Goal: Check status: Check status

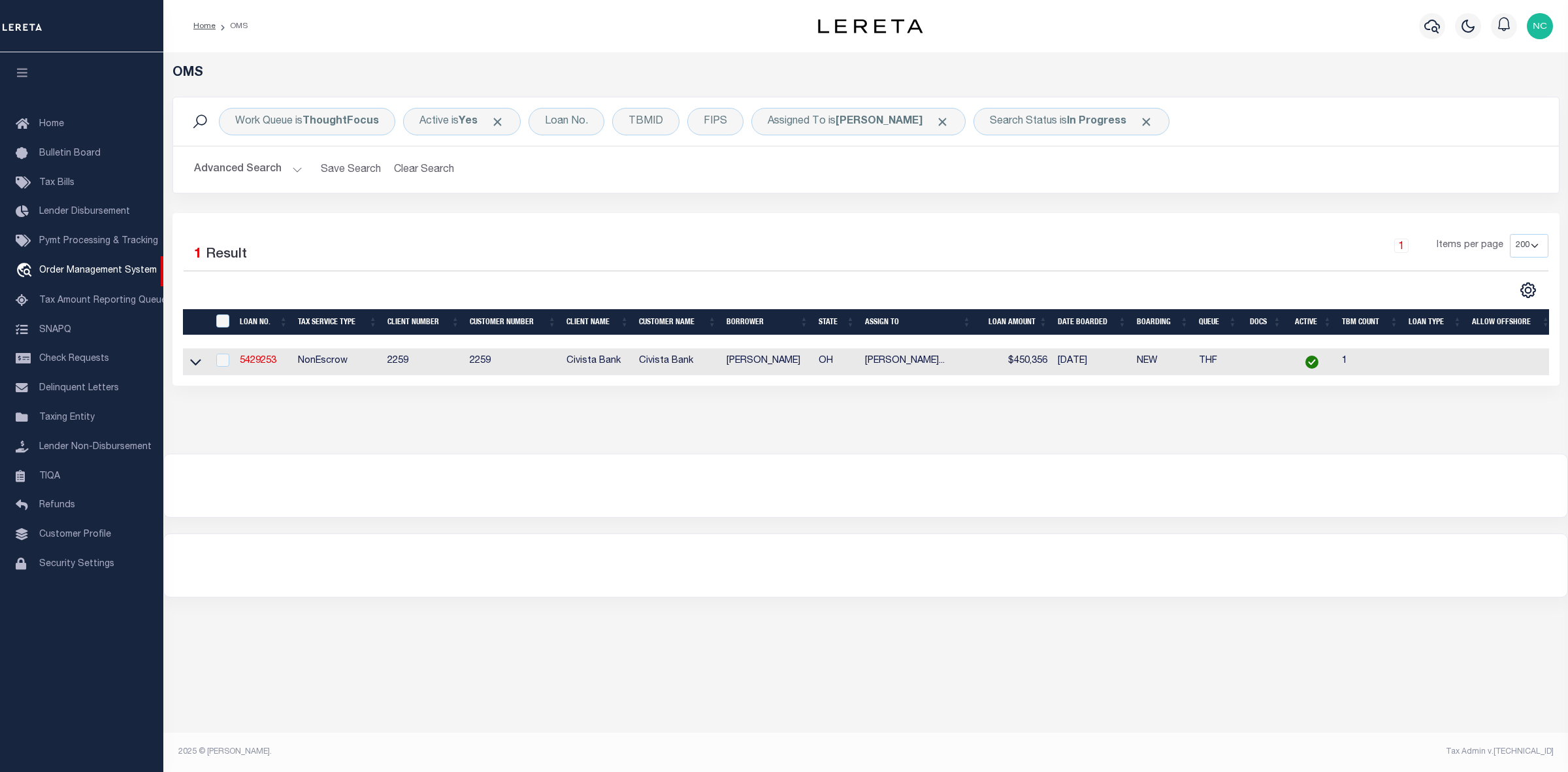
select select "200"
click at [260, 363] on link "5429253" at bounding box center [257, 360] width 37 height 9
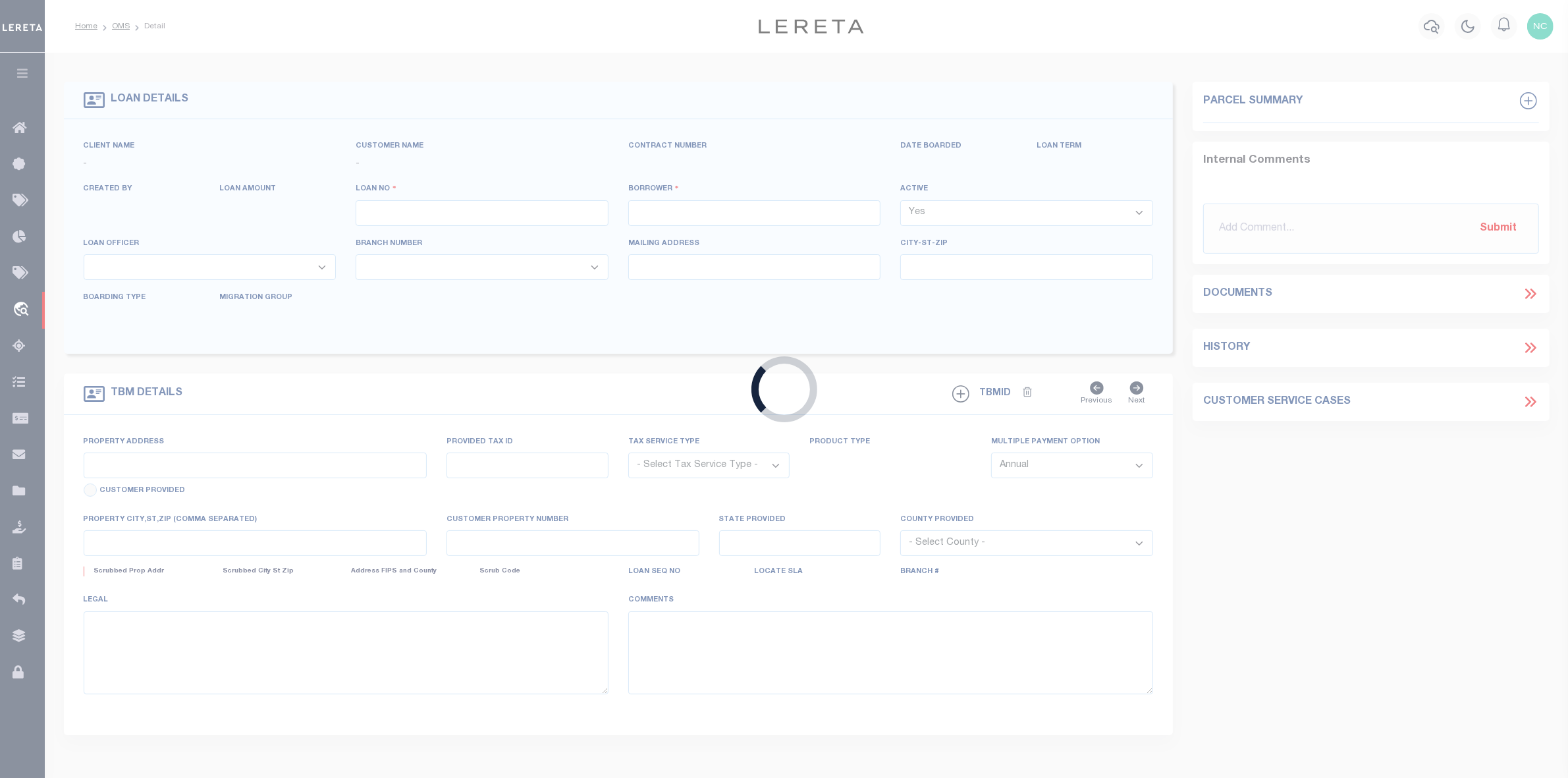
type input "5429253"
type input "[PERSON_NAME]"
select select
type input "[STREET_ADDRESS][PERSON_NAME]"
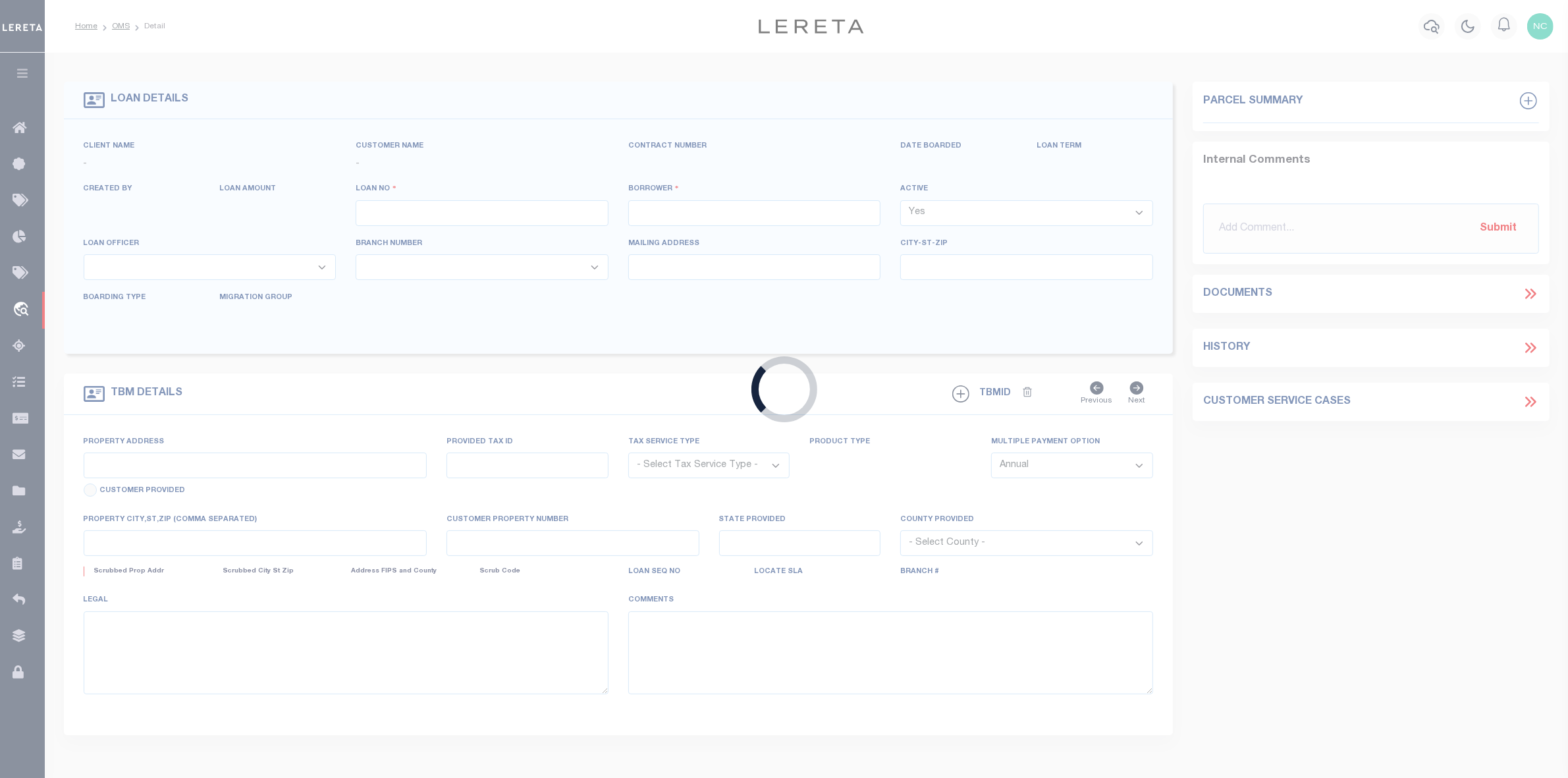
type input "[PERSON_NAME] OH 443210000"
select select "NonEscrow"
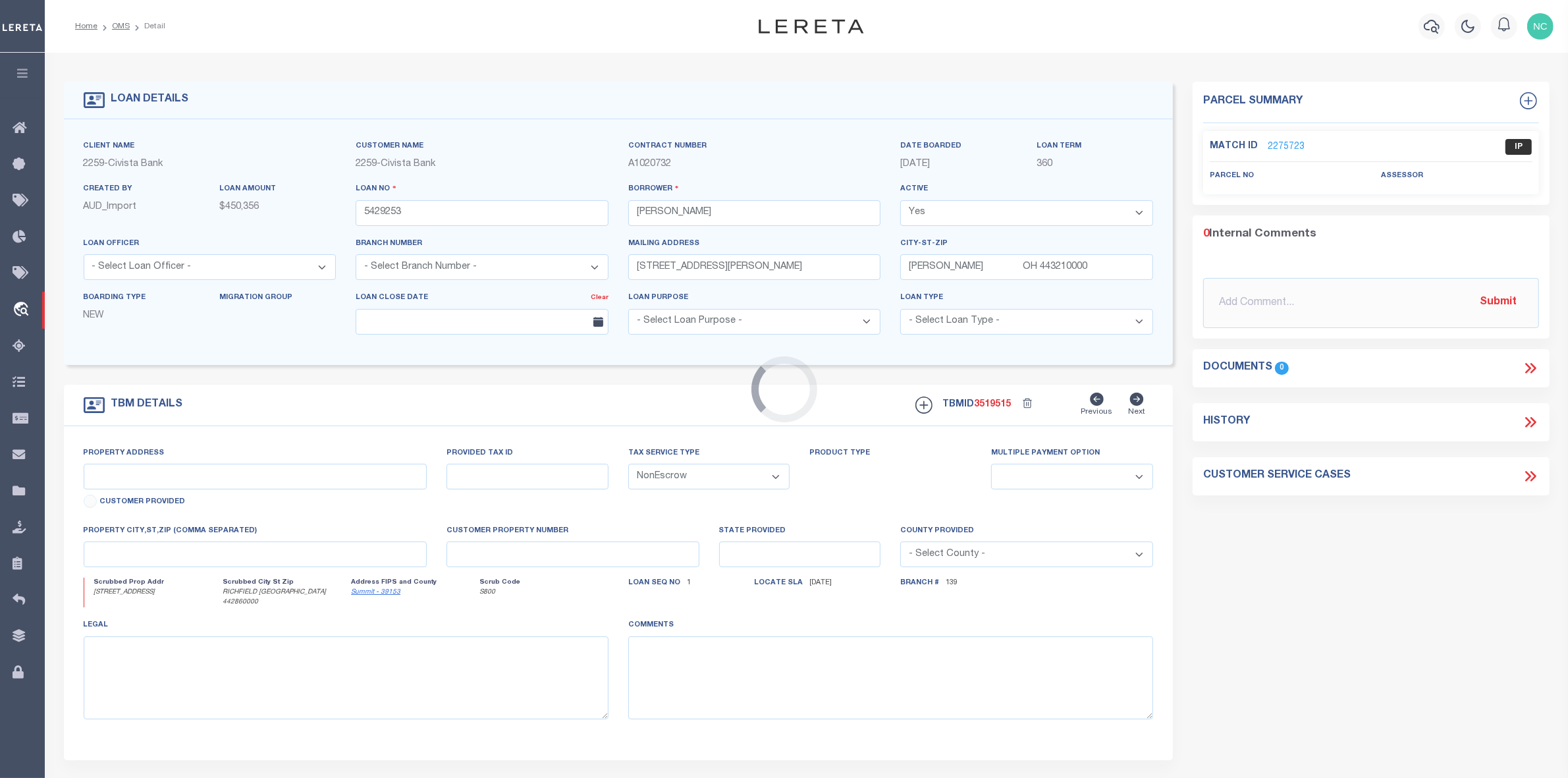
select select "46631"
select select "7621"
type input "[STREET_ADDRESS]"
select select
type input "RICHFIELD [GEOGRAPHIC_DATA] 442860000"
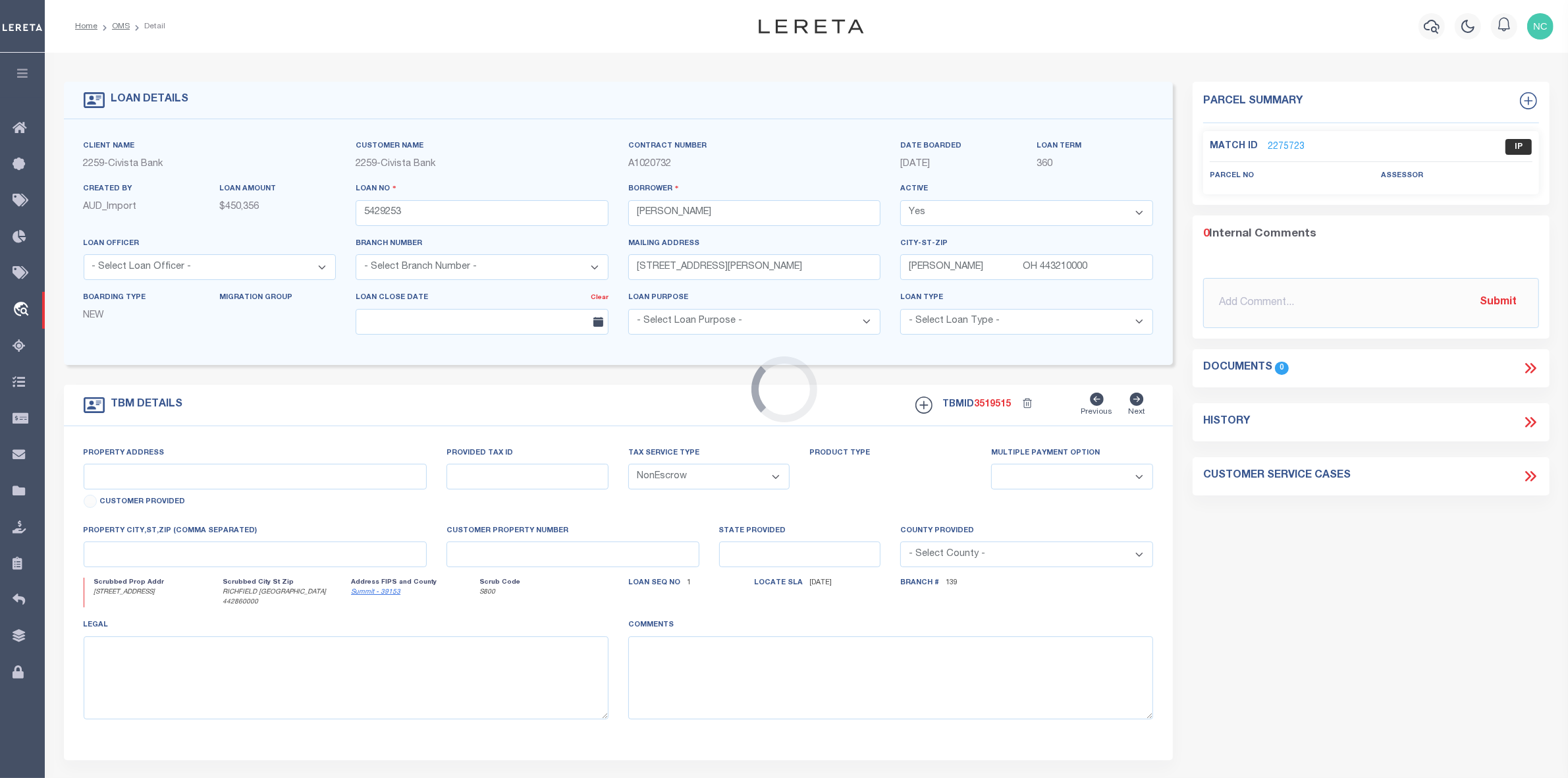
type input "R"
type input "OH"
select select
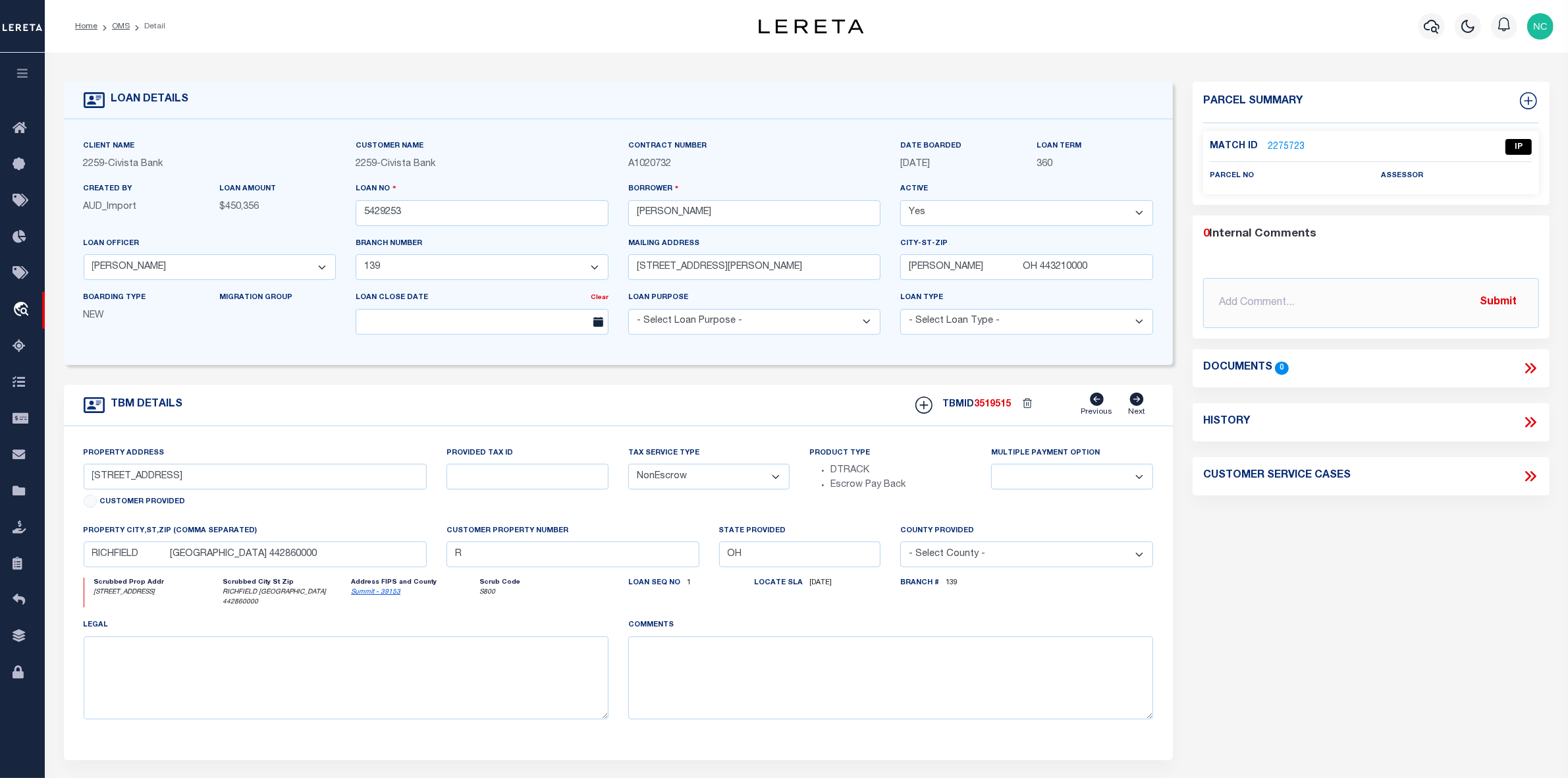
click at [1279, 146] on link "2275723" at bounding box center [1286, 147] width 37 height 14
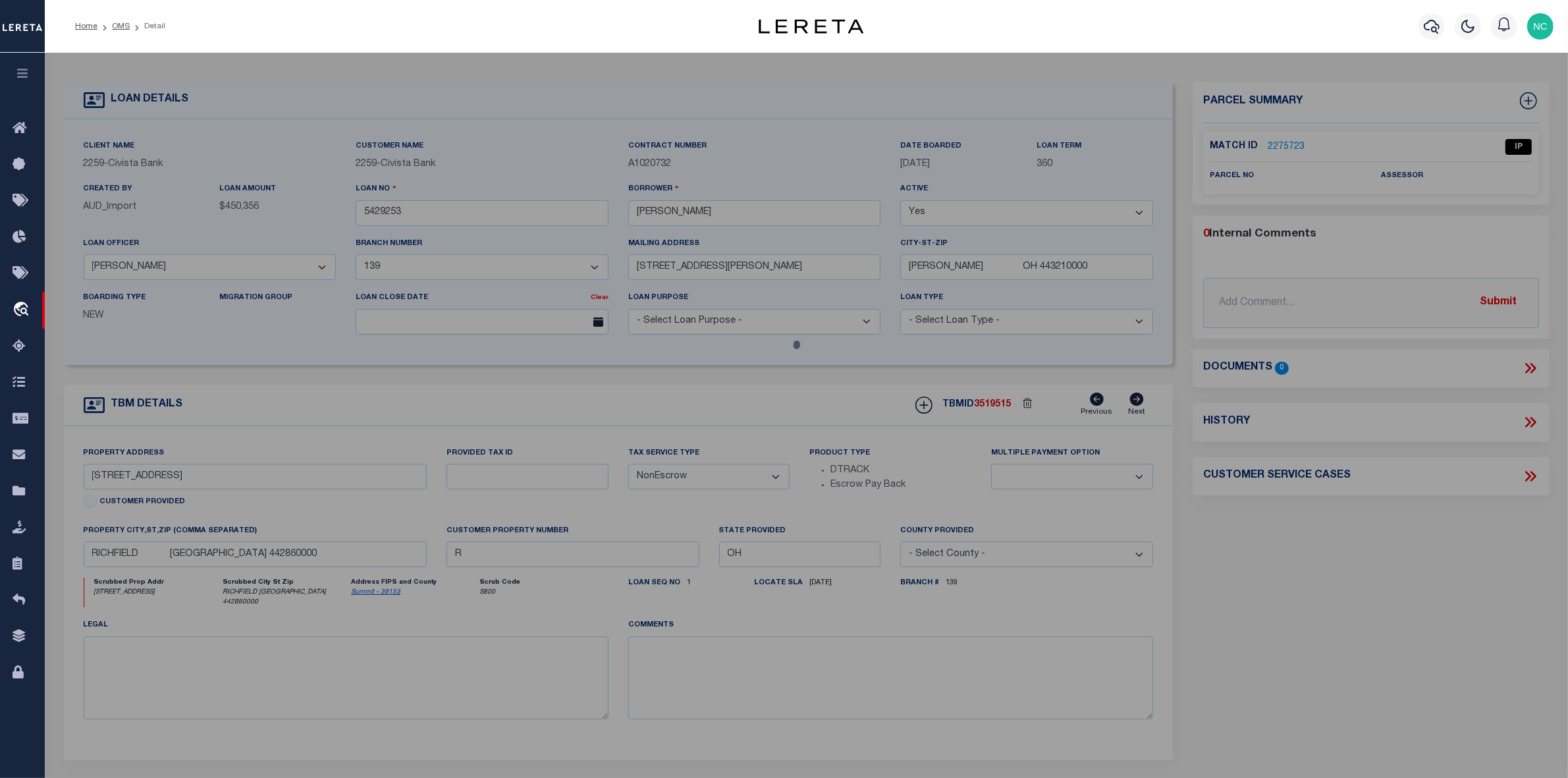
checkbox input "false"
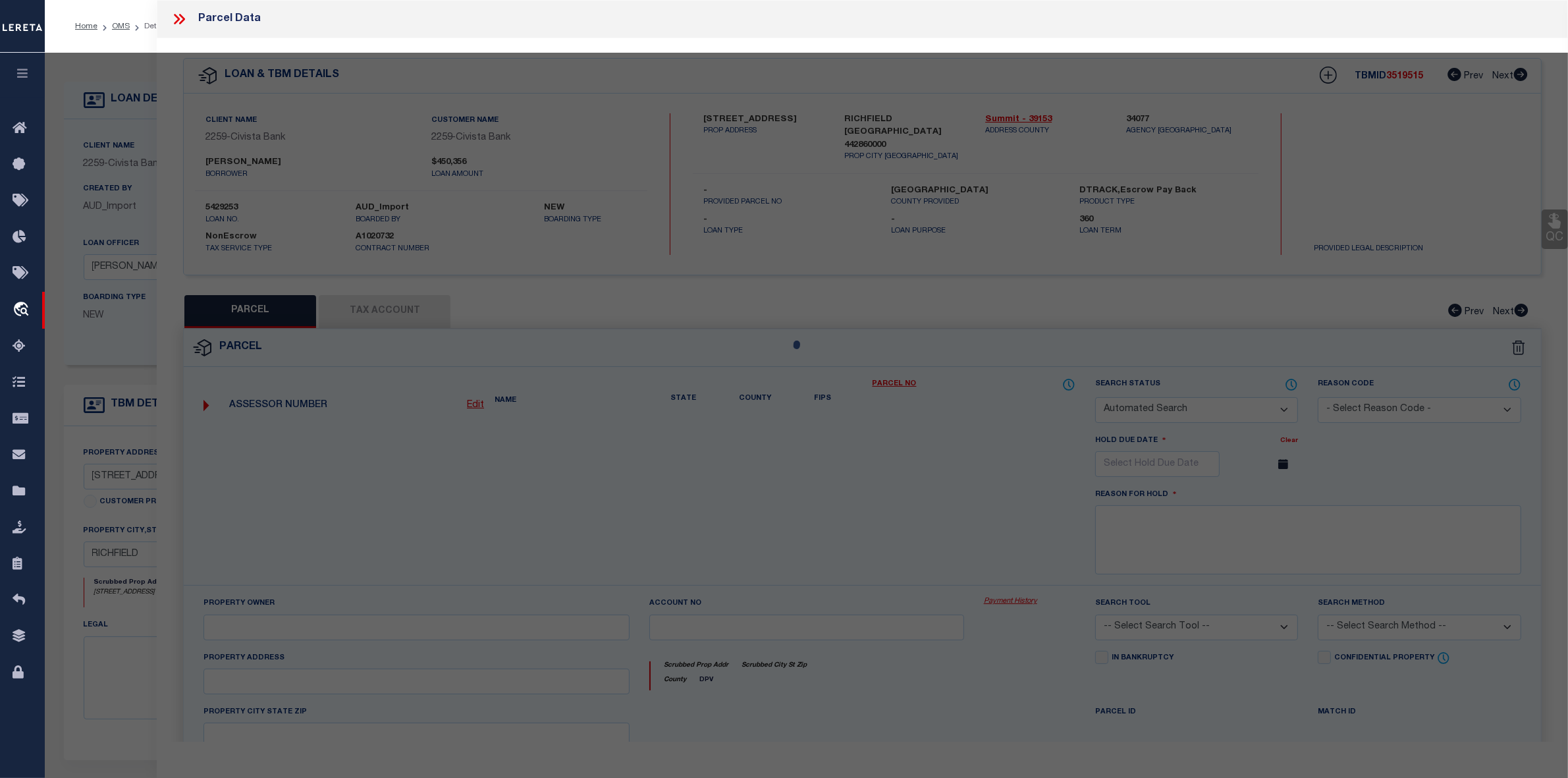
select select "IP"
checkbox input "false"
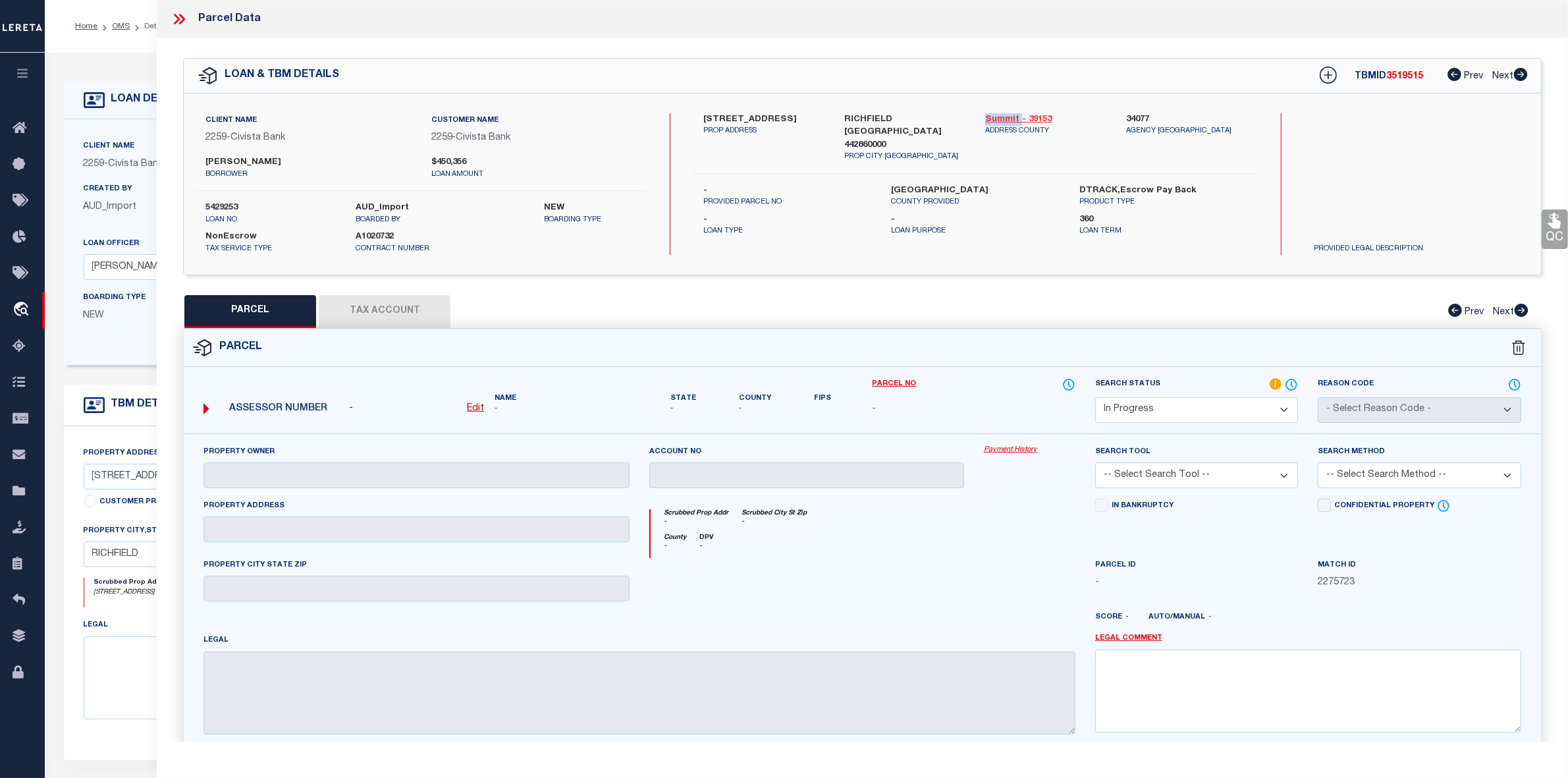
drag, startPoint x: 983, startPoint y: 119, endPoint x: 1021, endPoint y: 119, distance: 38.0
click at [1021, 119] on div "Summit - 39153 ADDRESS COUNTY" at bounding box center [1046, 138] width 141 height 49
copy link "Summit"
click at [175, 20] on icon at bounding box center [179, 20] width 17 height 17
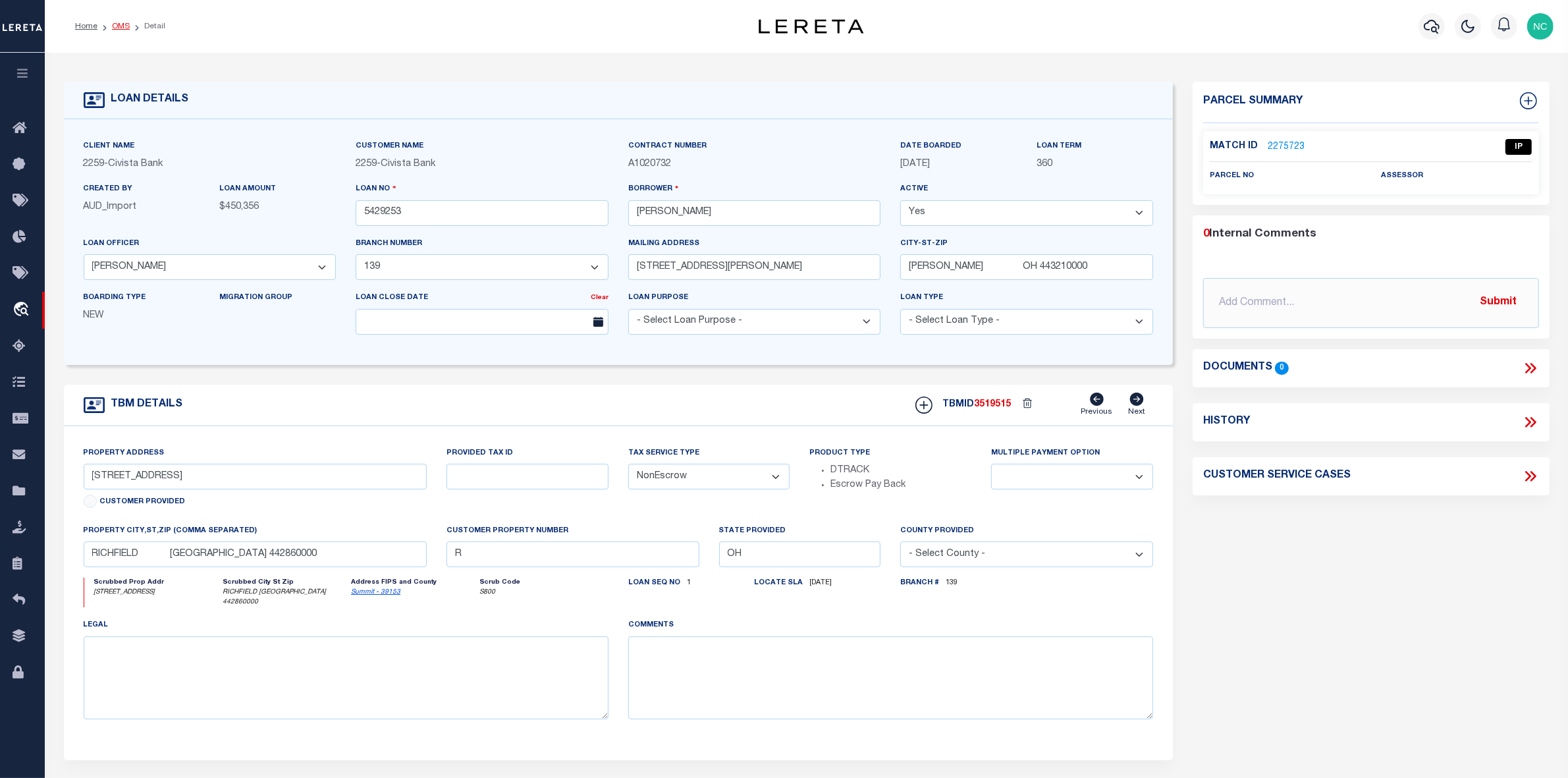
click at [119, 30] on link "OMS" at bounding box center [120, 26] width 18 height 8
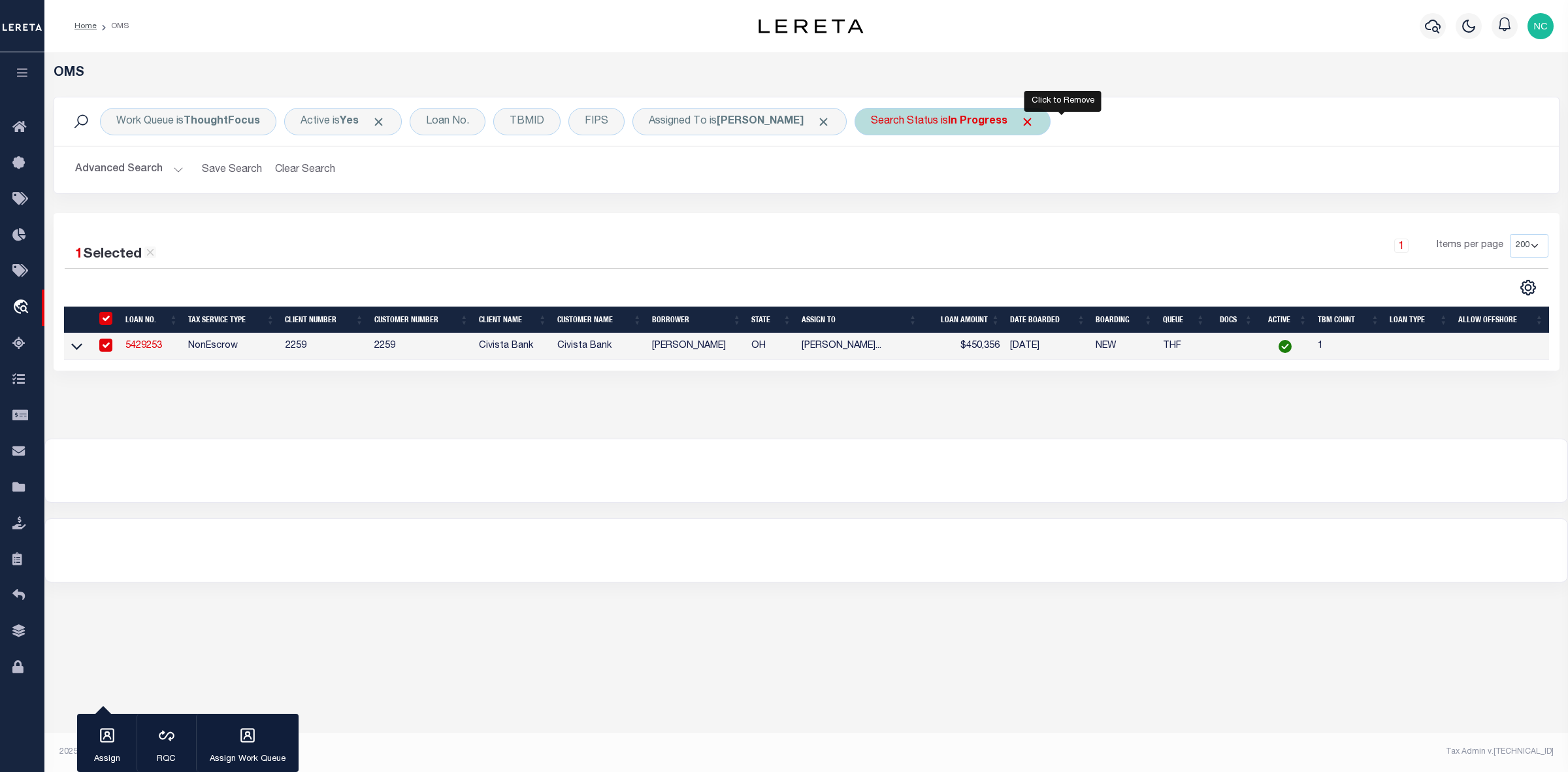
click at [1034, 125] on span "Click to Remove" at bounding box center [1027, 122] width 14 height 14
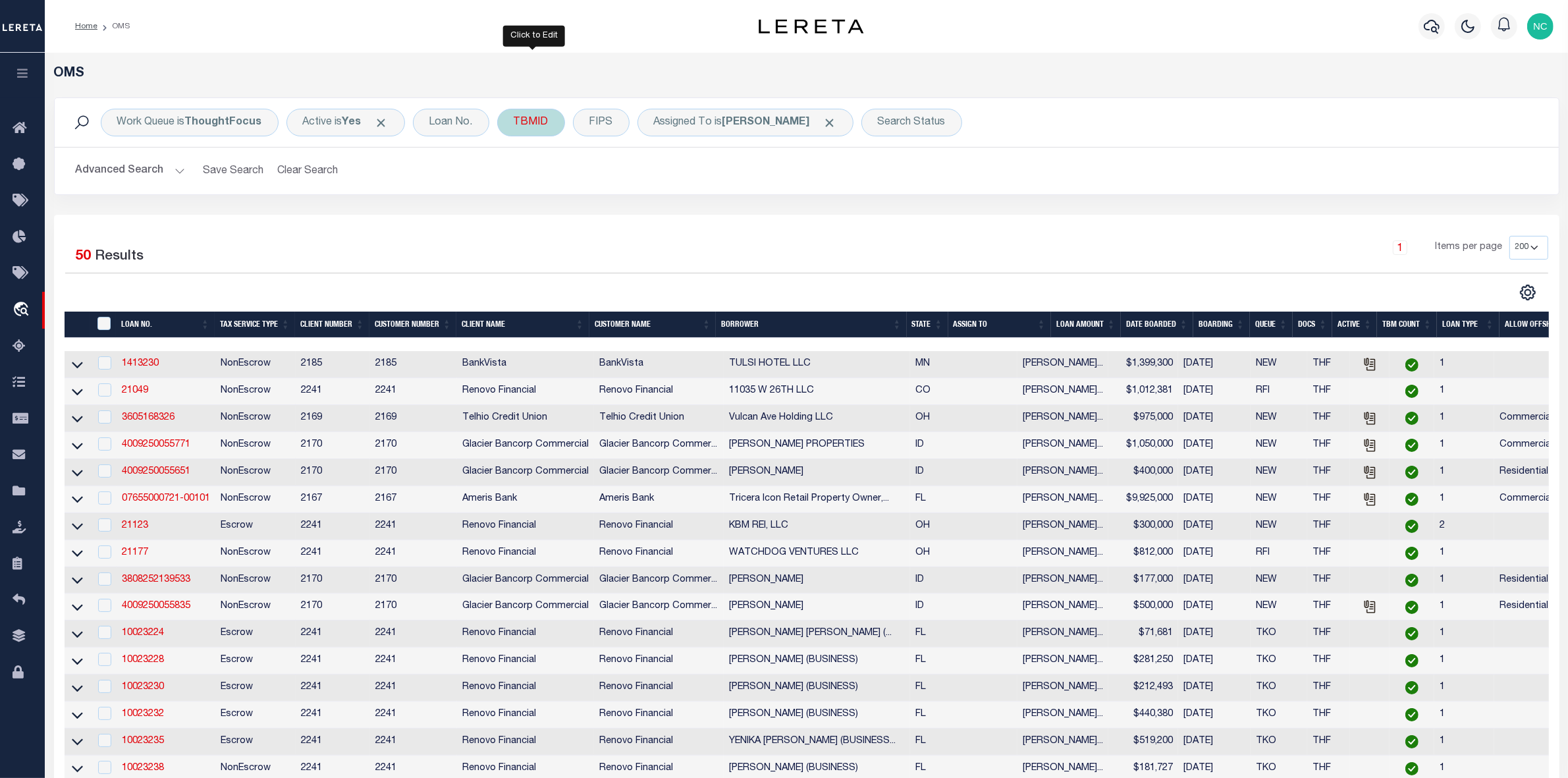
click at [537, 123] on div "TBMID" at bounding box center [531, 123] width 68 height 28
click at [567, 189] on input "number" at bounding box center [611, 181] width 194 height 25
type input "3519509"
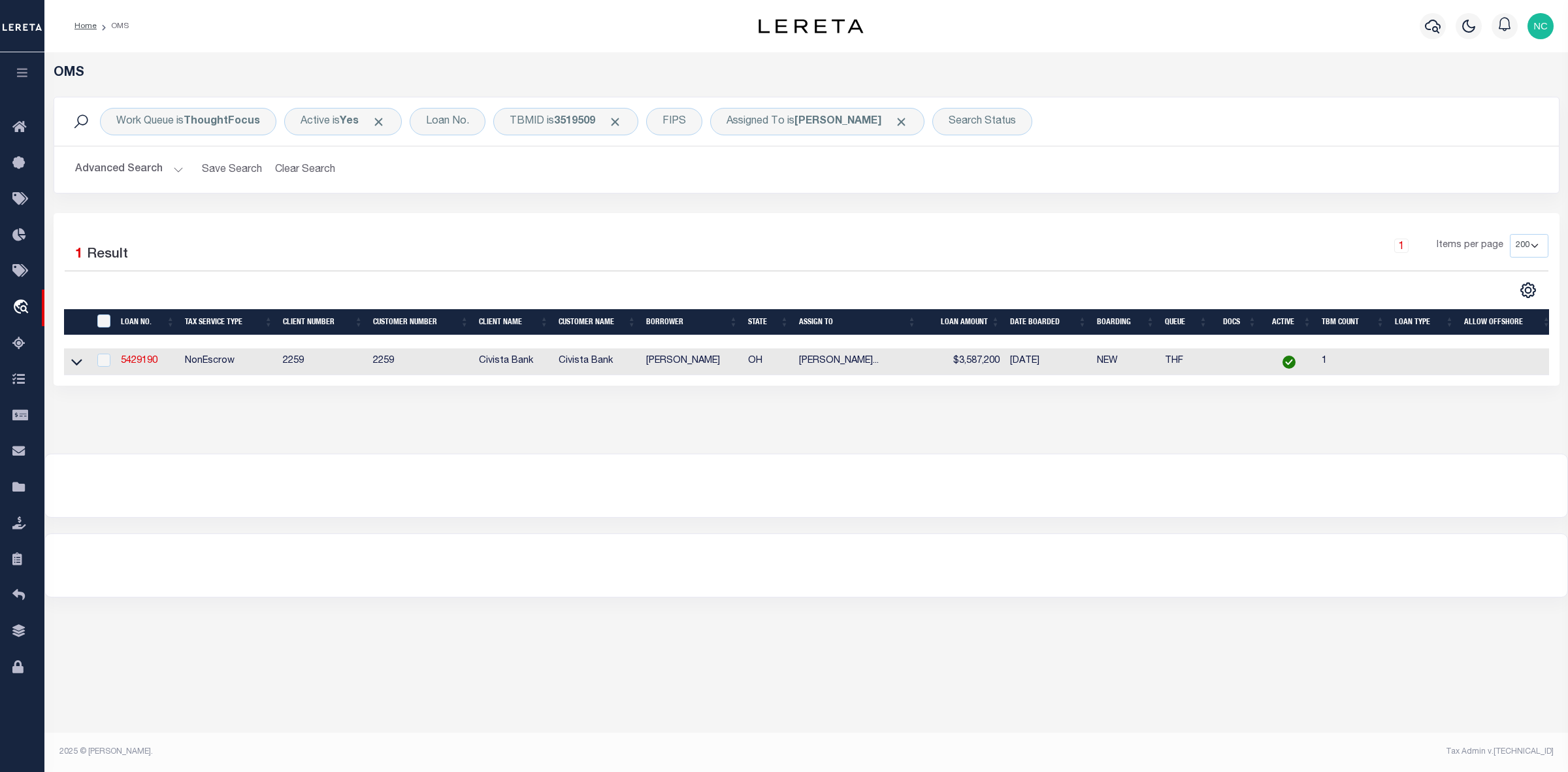
click at [135, 369] on td "5429190" at bounding box center [147, 361] width 64 height 27
checkbox input "true"
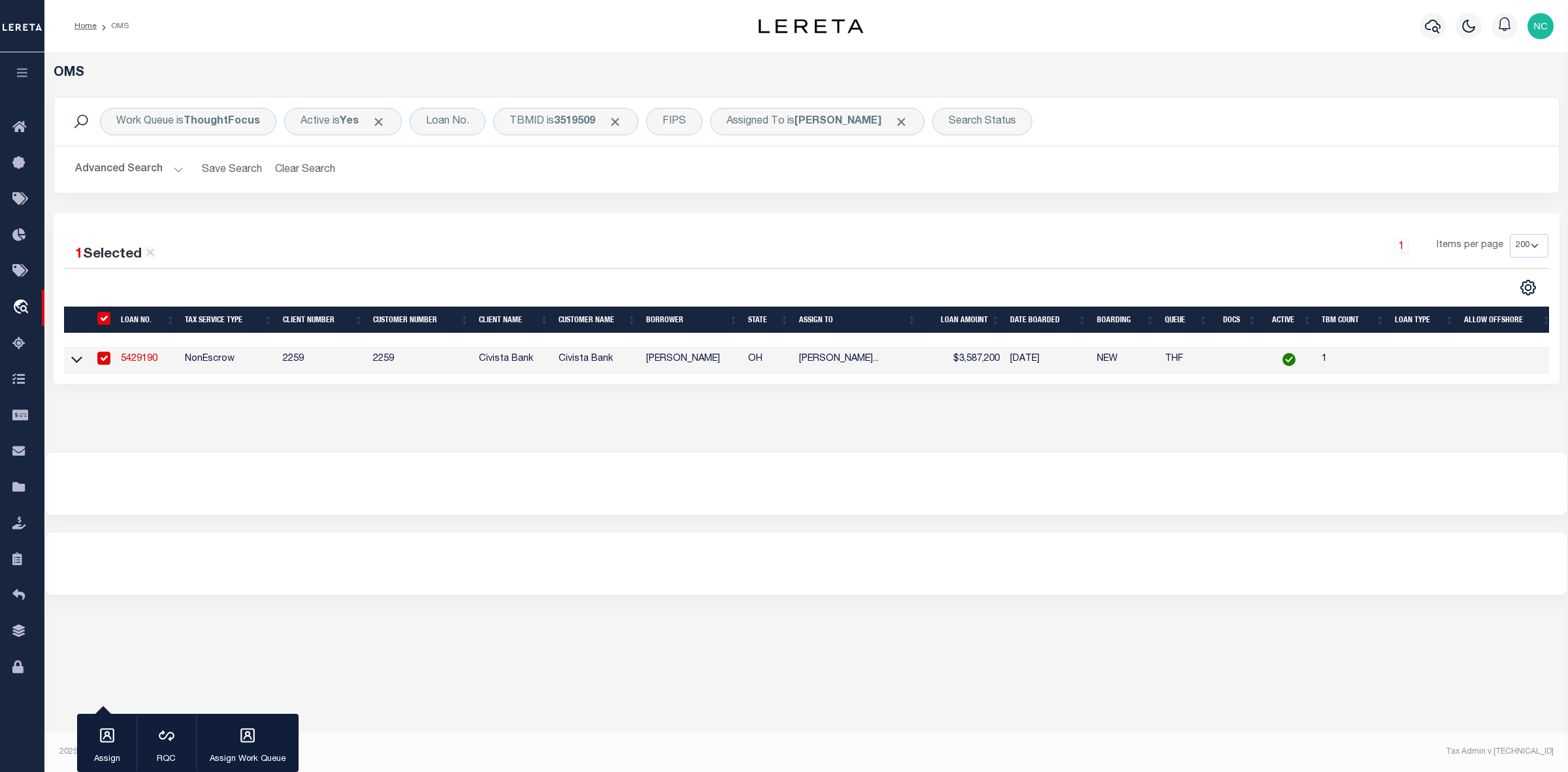
click at [131, 363] on link "5429190" at bounding box center [139, 358] width 37 height 9
type input "5429190"
type input "[PERSON_NAME]"
select select "20682"
select select "7613"
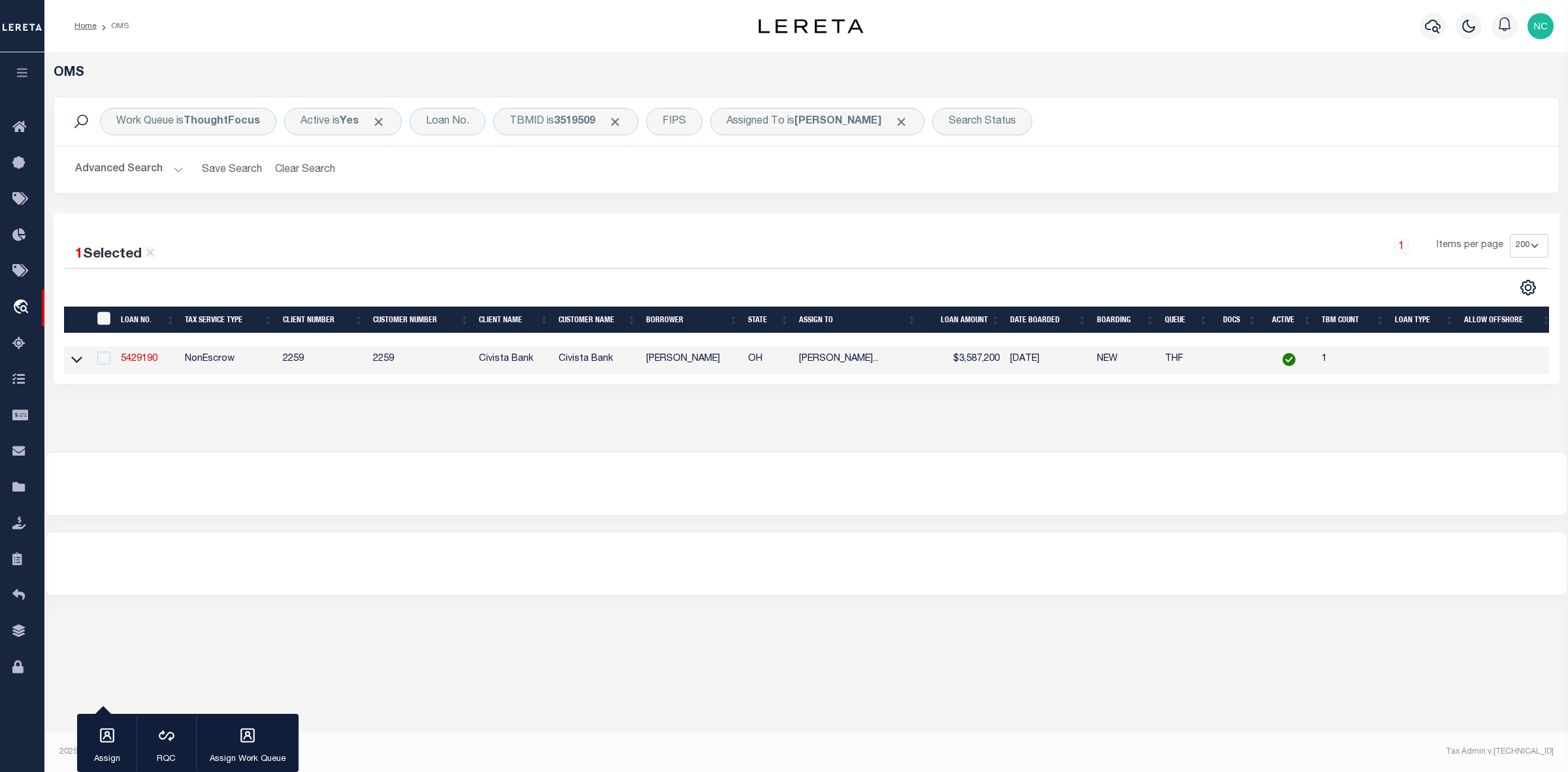
type input "[STREET_ADDRESS][PERSON_NAME]"
type input "Sandusky OH 448709347"
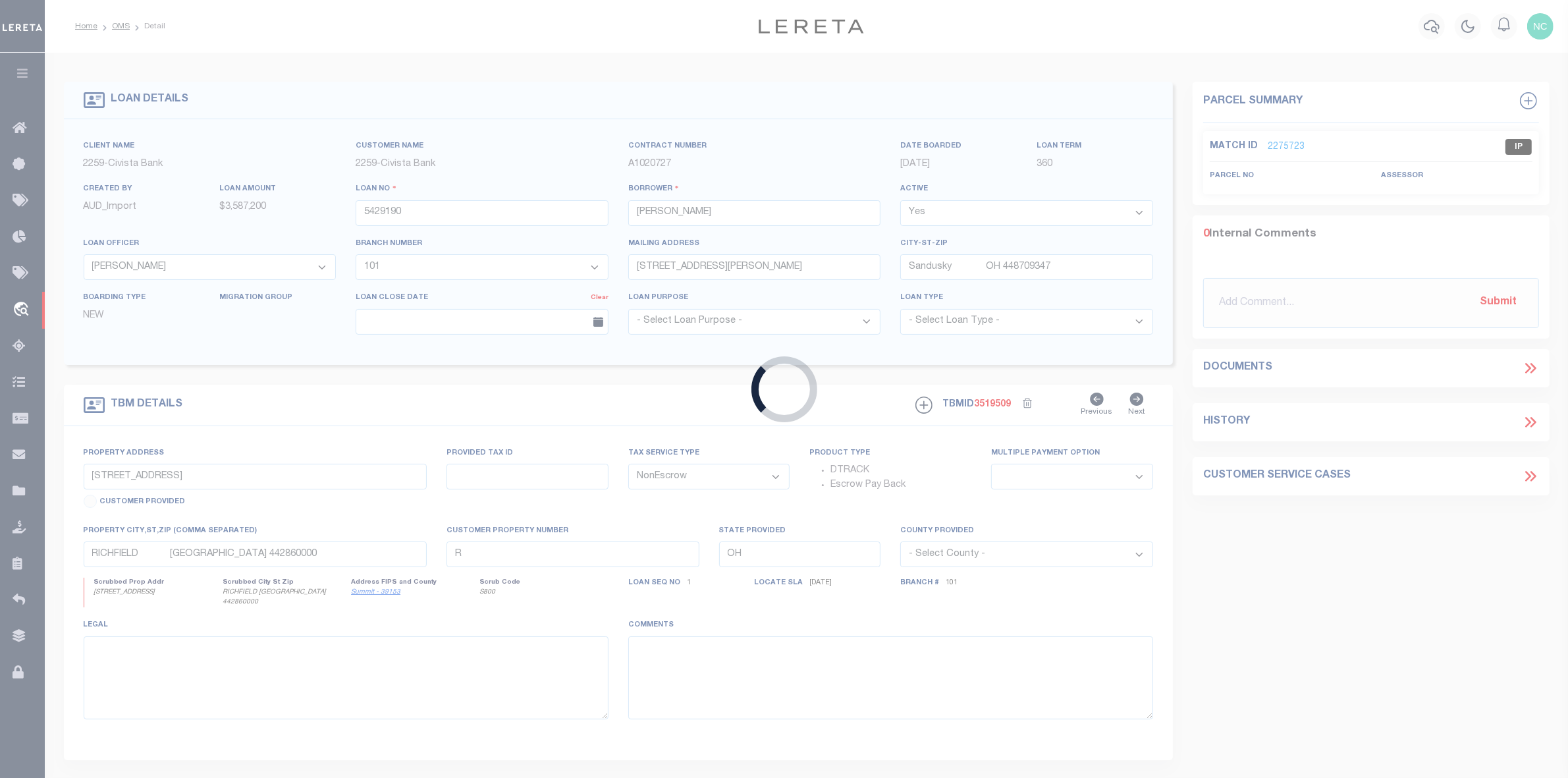
type input "[STREET_ADDRESS][PERSON_NAME]"
select select
type input "HURON OH 448390000"
select select
select select "20682"
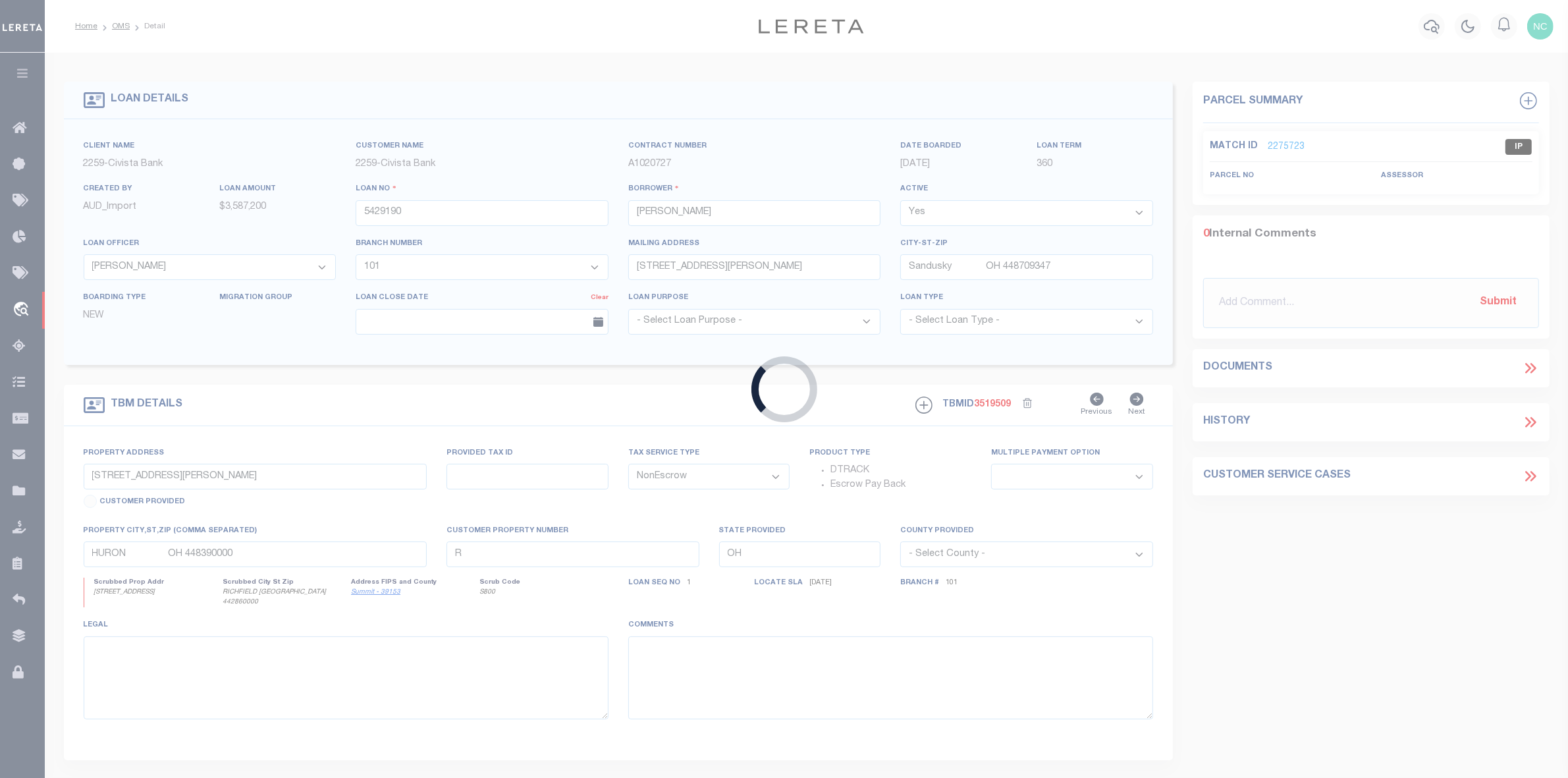
select select "7613"
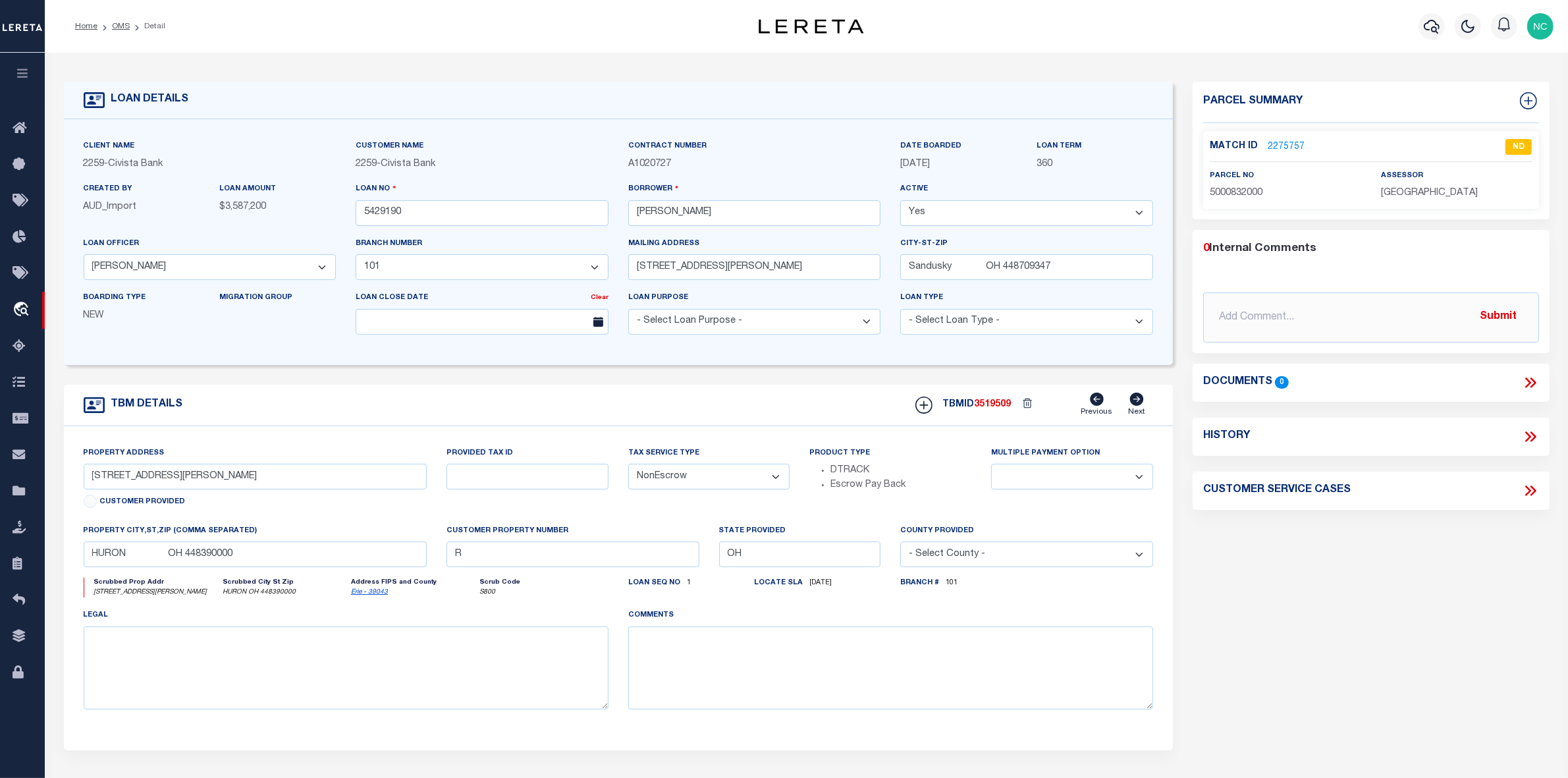
click at [1282, 145] on link "2275757" at bounding box center [1286, 147] width 37 height 14
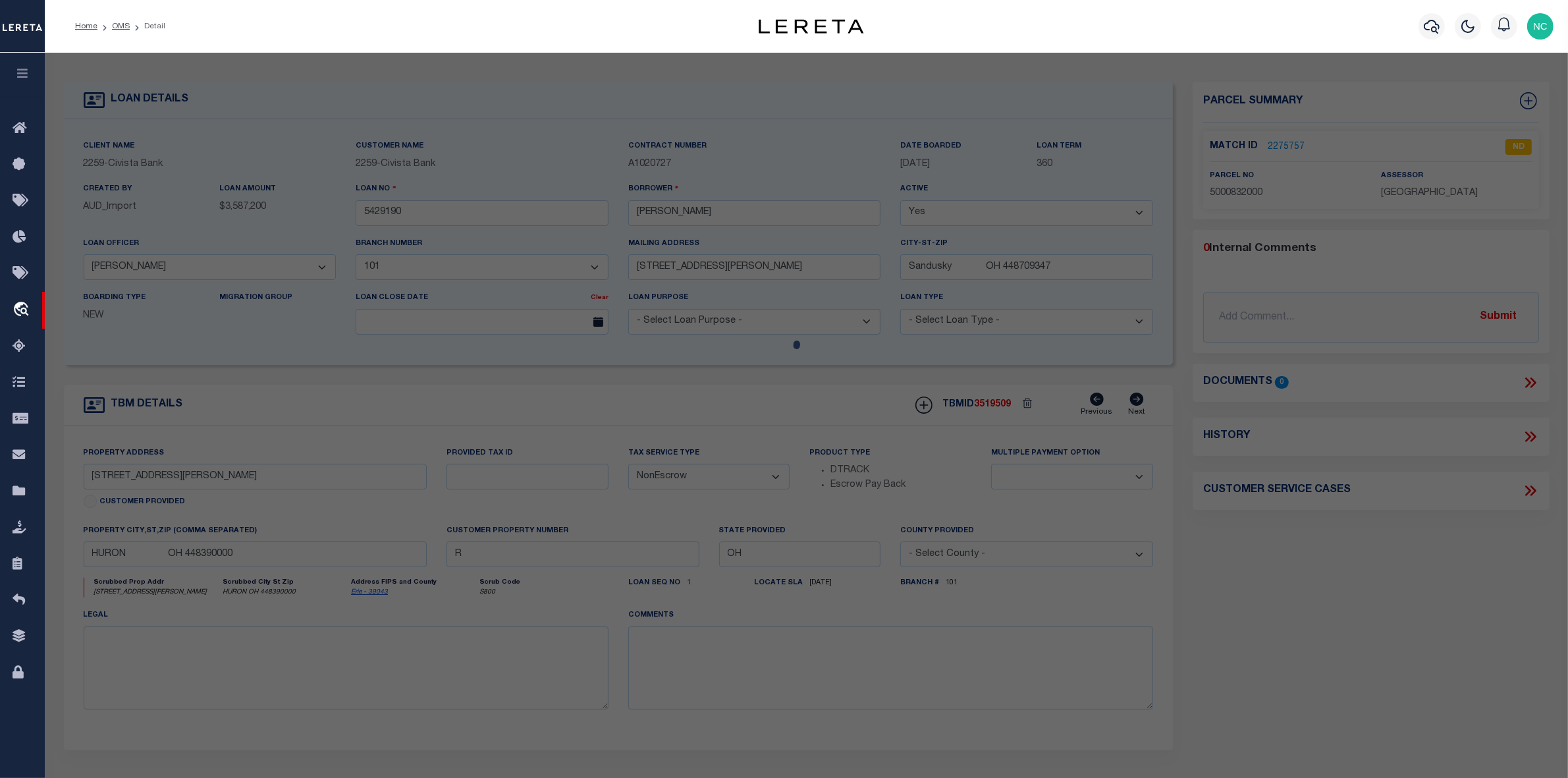
select select "AS"
checkbox input "false"
select select "ND"
type input "[PERSON_NAME] & [PERSON_NAME]"
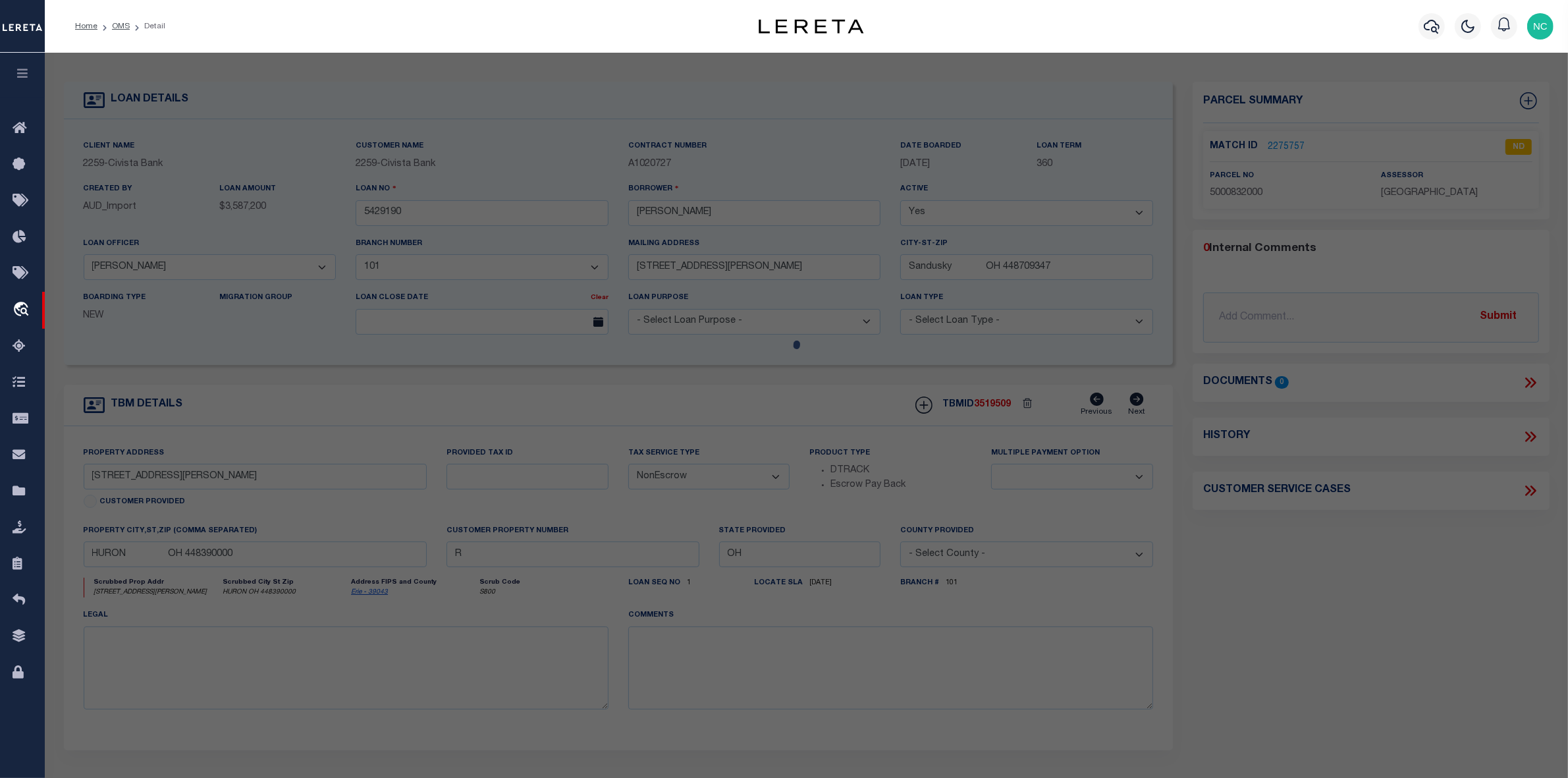
type input "9519 [PERSON_NAME]"
type input "HURON OH 44839"
type textarea "2 NE CORNER OF SEC EX ETC 121.8292"
type textarea "HIGH LIABILITY LOAN-SEARCH BY LEGAL REQUIRED."
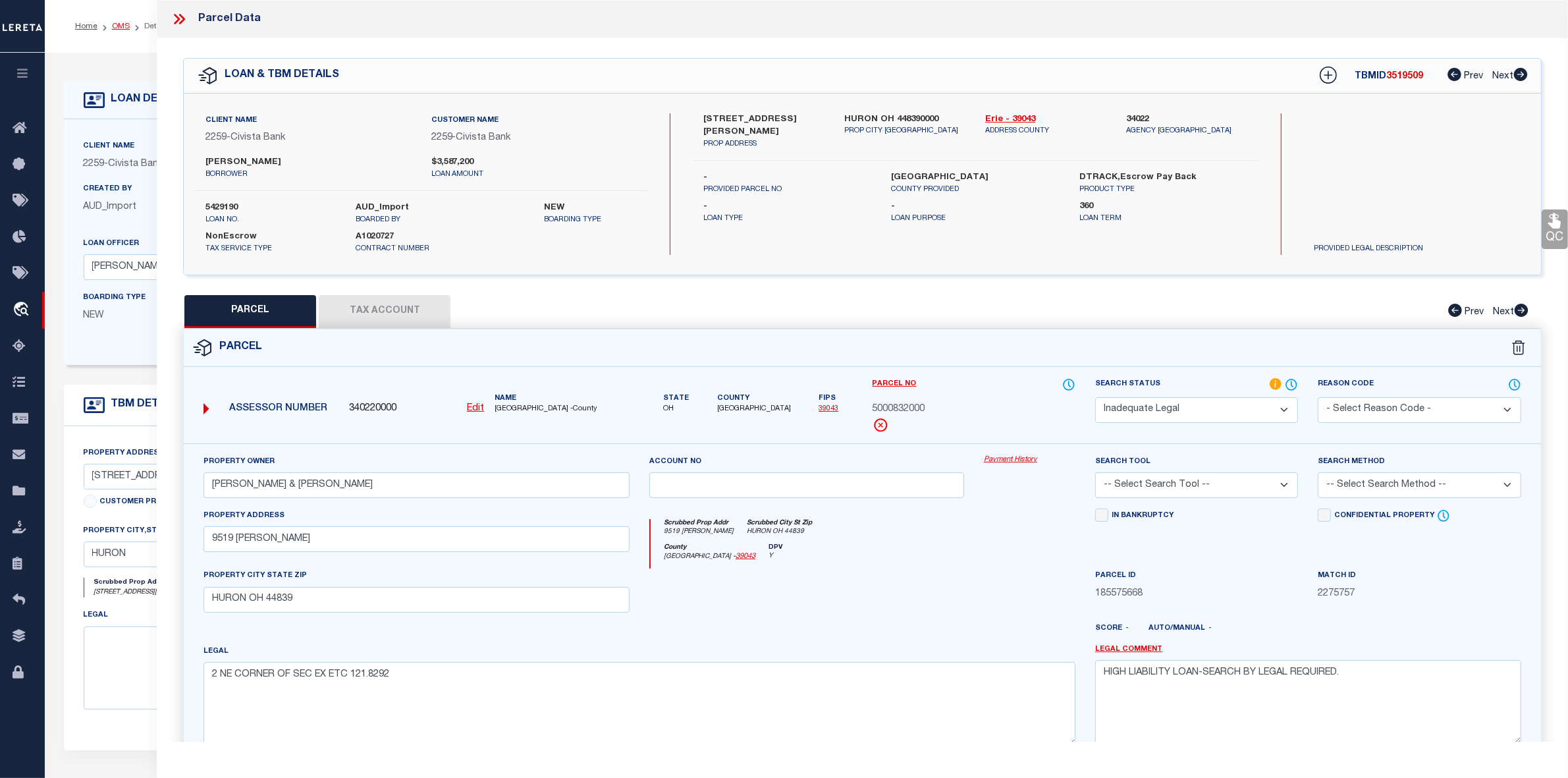
click at [123, 22] on link "OMS" at bounding box center [120, 26] width 18 height 8
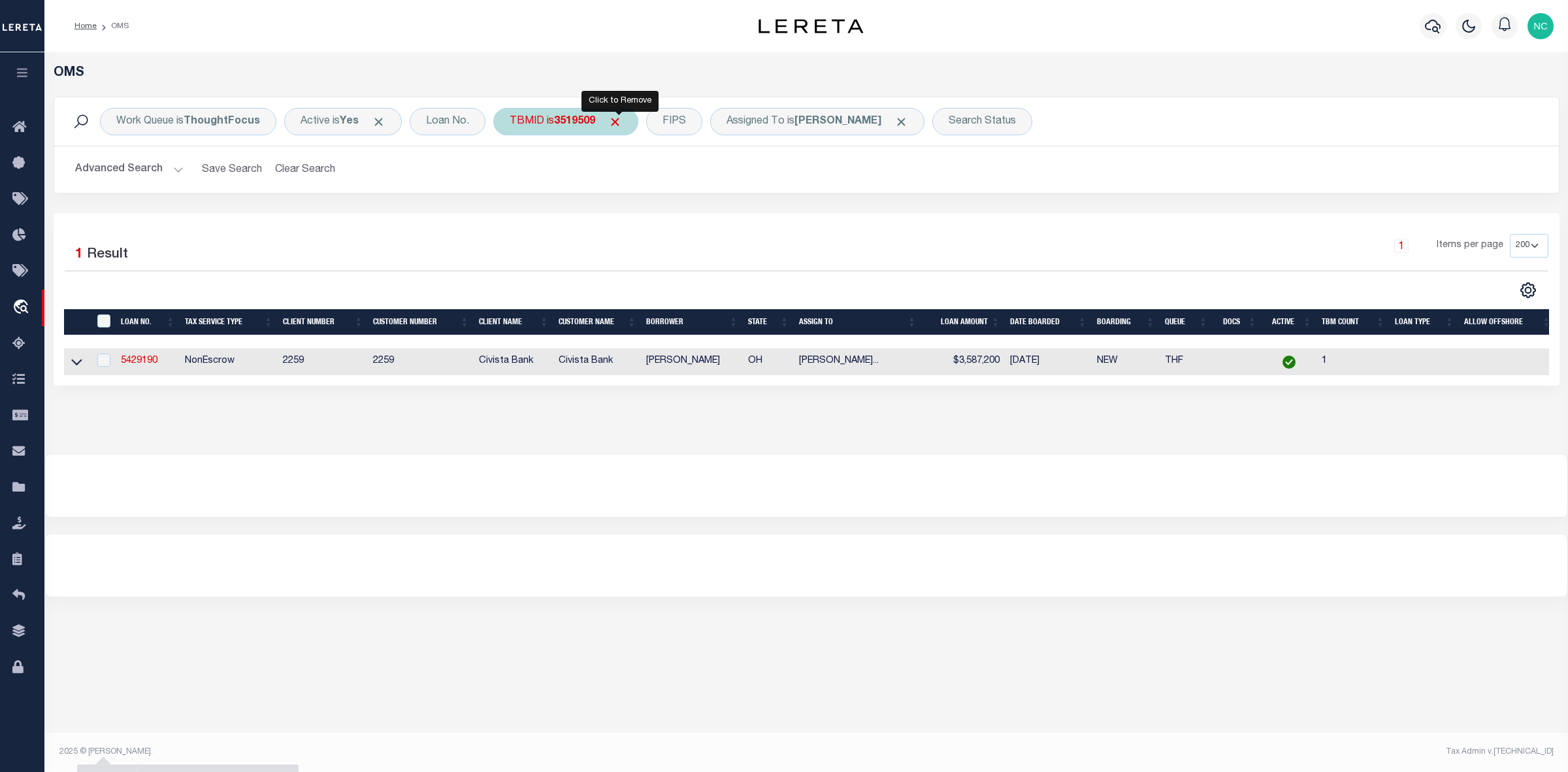
click at [621, 117] on span "Click to Remove" at bounding box center [615, 122] width 14 height 14
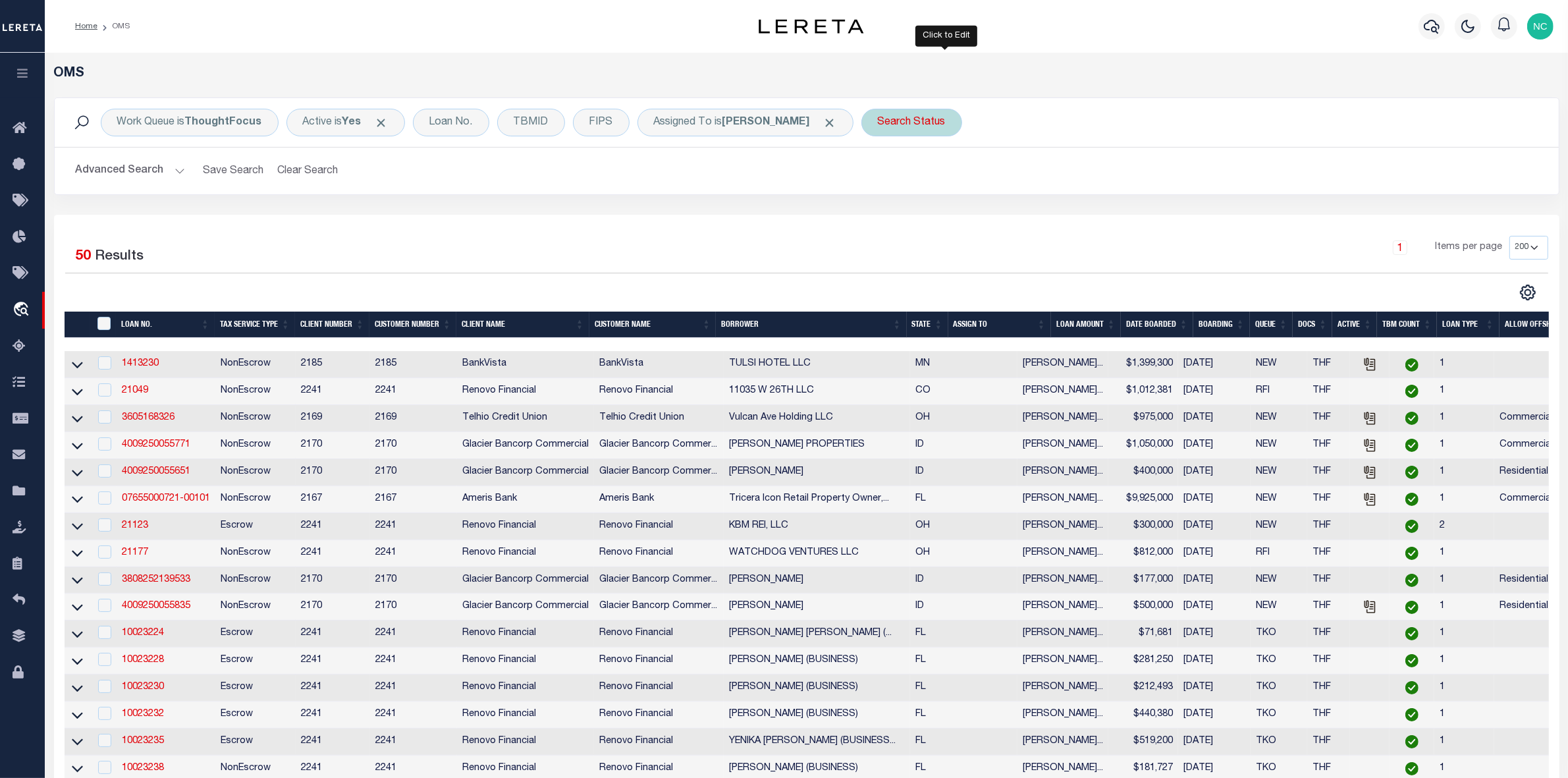
click at [940, 119] on div "Search Status" at bounding box center [911, 123] width 101 height 28
click at [953, 181] on select "Automated Search Bad Parcel Complete Duplicate Parcel High Dollar Reporting In …" at bounding box center [975, 187] width 194 height 25
select select "IP"
click at [913, 175] on select "Automated Search Bad Parcel Complete Duplicate Parcel High Dollar Reporting In …" at bounding box center [975, 187] width 194 height 25
click at [1072, 215] on input "Apply" at bounding box center [1053, 216] width 39 height 22
